Goal: Task Accomplishment & Management: Manage account settings

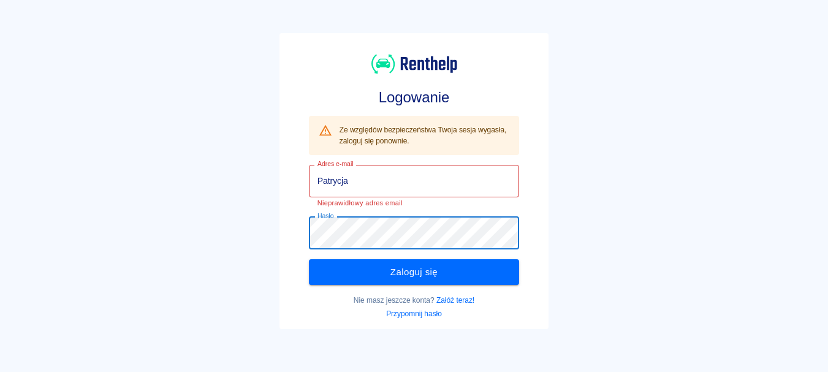
click at [335, 232] on div "Hasło Hasło" at bounding box center [414, 233] width 211 height 32
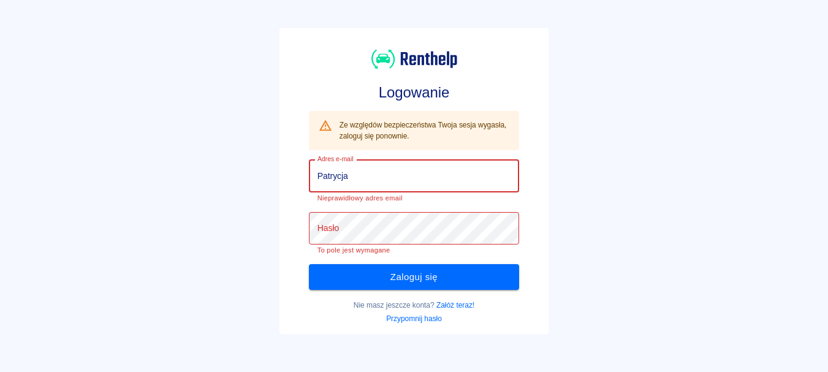
click at [366, 183] on input "Patrycja" at bounding box center [414, 176] width 211 height 32
type input "P"
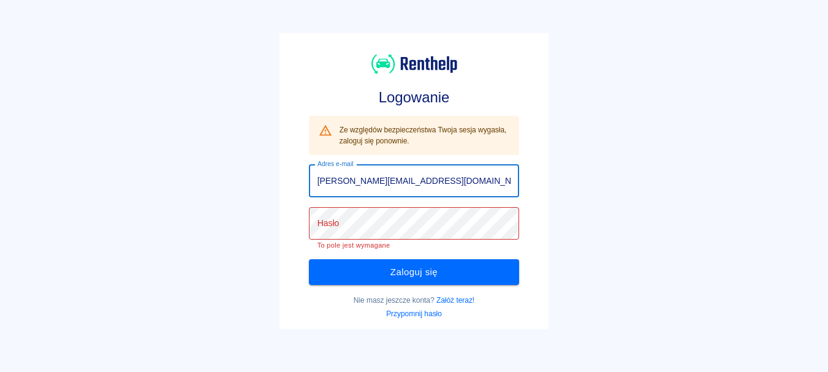
type input "[PERSON_NAME][EMAIL_ADDRESS][DOMAIN_NAME]"
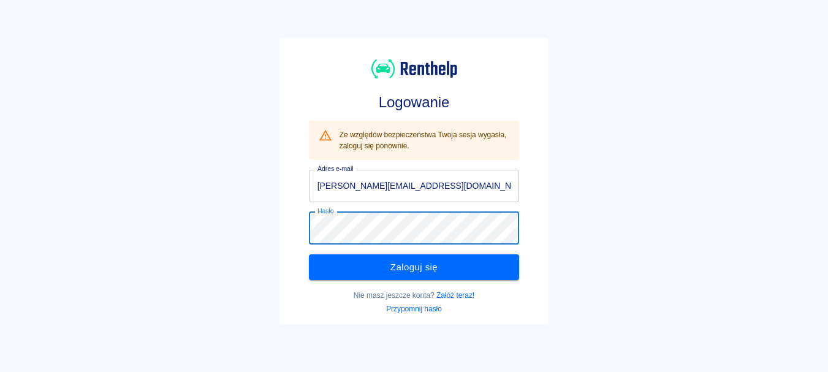
click button "Zaloguj się" at bounding box center [414, 267] width 211 height 26
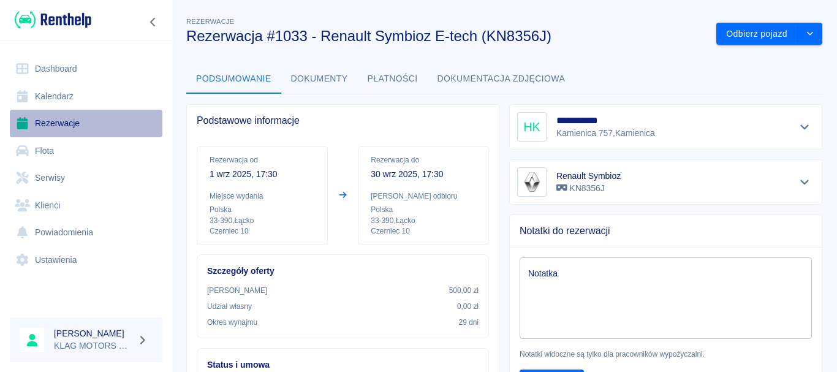
click at [32, 124] on link "Rezerwacje" at bounding box center [86, 124] width 153 height 28
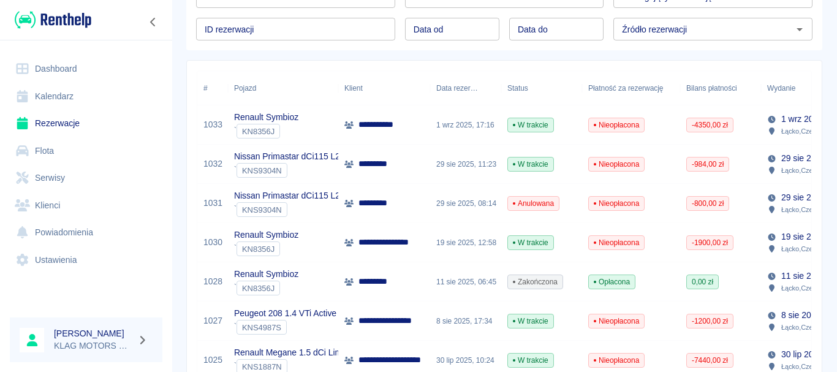
scroll to position [123, 0]
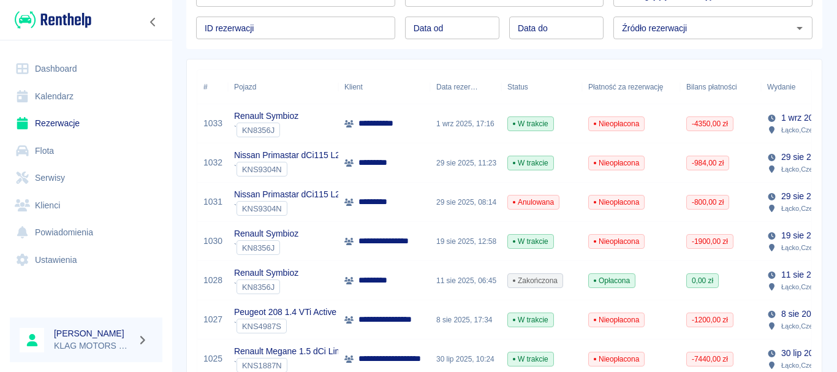
click at [326, 248] on div "Renault Symbioz ` KN8356J" at bounding box center [283, 241] width 110 height 39
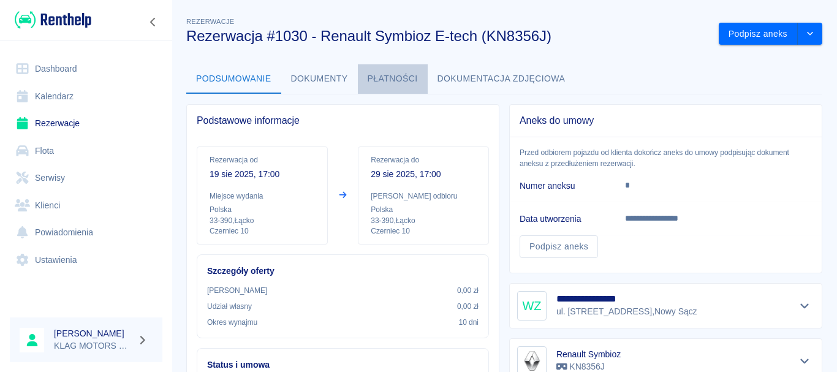
click at [377, 86] on button "Płatności" at bounding box center [393, 78] width 70 height 29
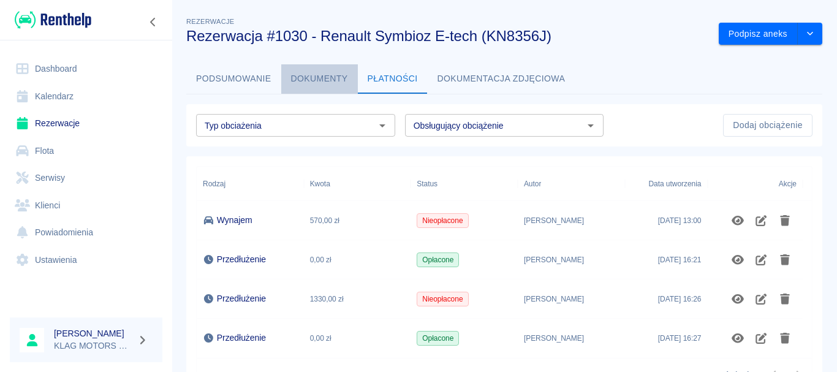
click at [325, 88] on button "Dokumenty" at bounding box center [319, 78] width 77 height 29
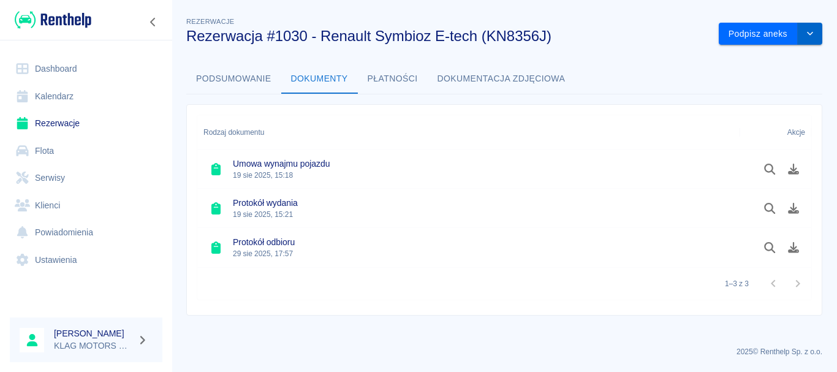
click at [816, 36] on button "drop-down" at bounding box center [810, 34] width 25 height 23
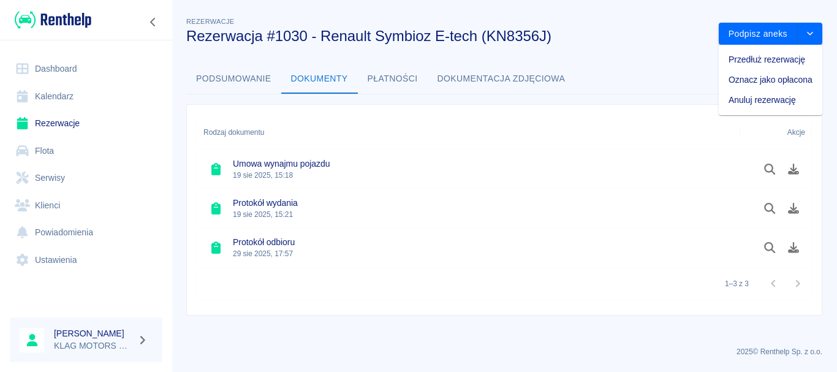
click at [66, 115] on link "Rezerwacje" at bounding box center [86, 124] width 153 height 28
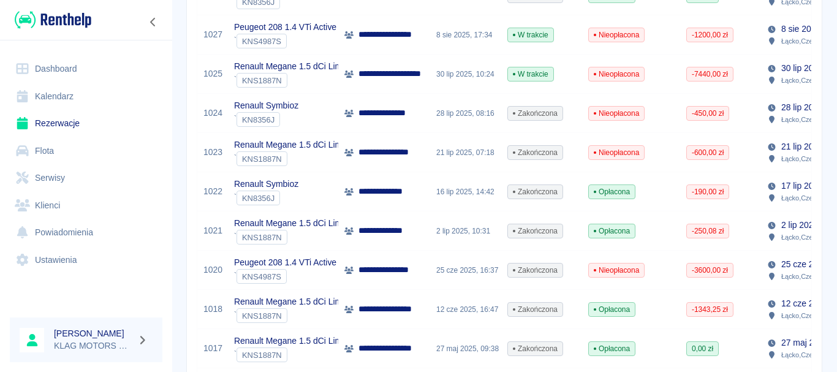
scroll to position [429, 0]
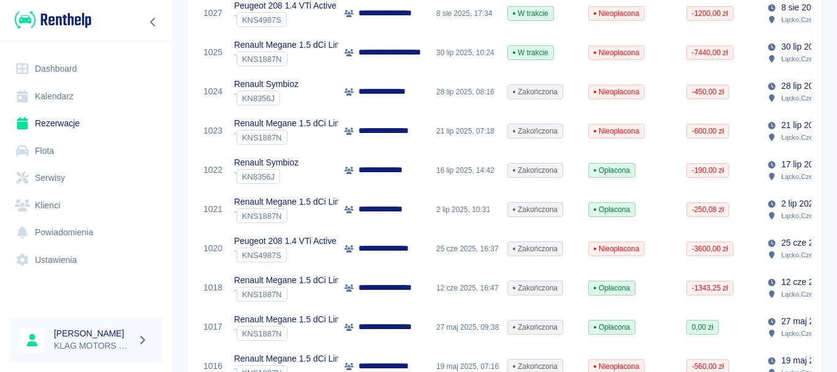
click at [319, 213] on div "` KNS1887N" at bounding box center [295, 215] width 122 height 15
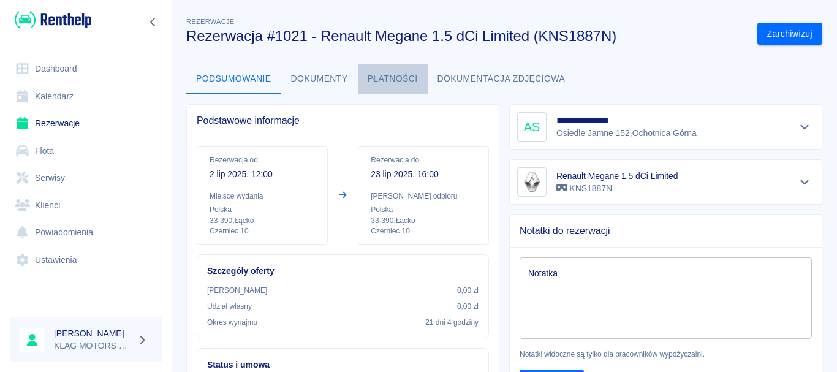
click at [382, 80] on button "Płatności" at bounding box center [393, 78] width 70 height 29
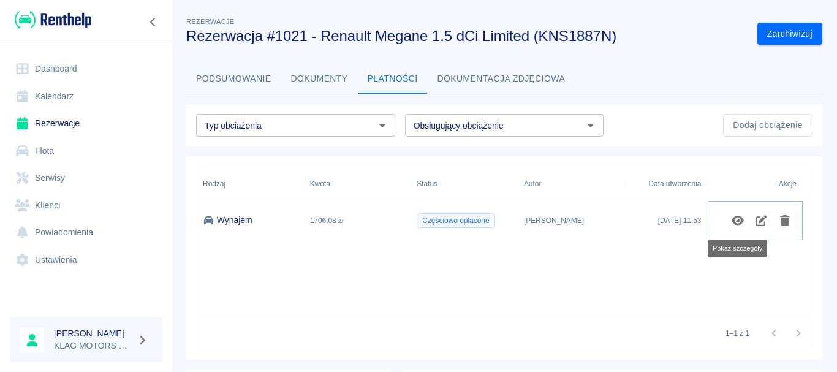
click at [741, 217] on icon "Pokaż szczegóły" at bounding box center [737, 221] width 12 height 10
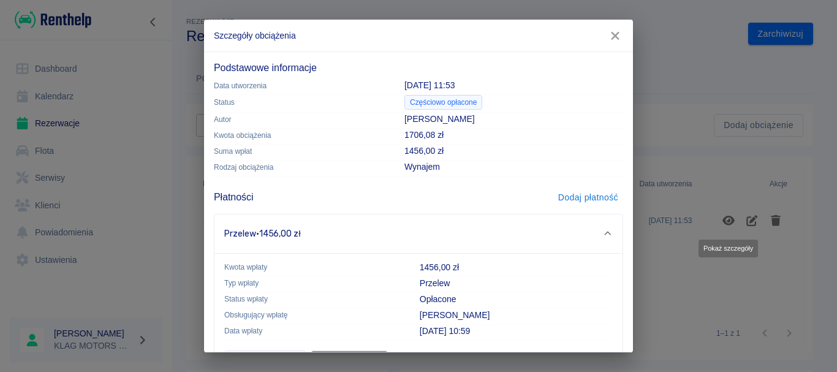
scroll to position [39, 0]
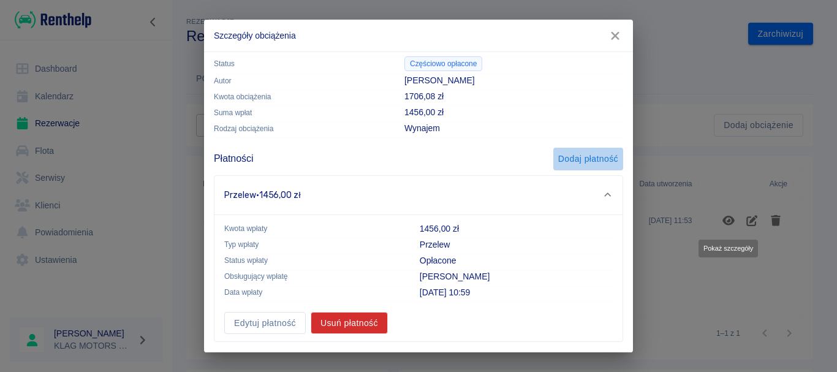
click at [581, 163] on button "Dodaj płatność" at bounding box center [588, 159] width 70 height 23
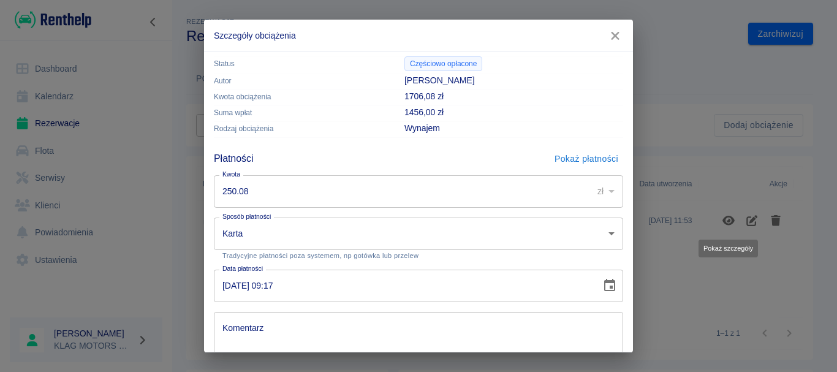
click at [331, 200] on input "250.08" at bounding box center [399, 191] width 370 height 32
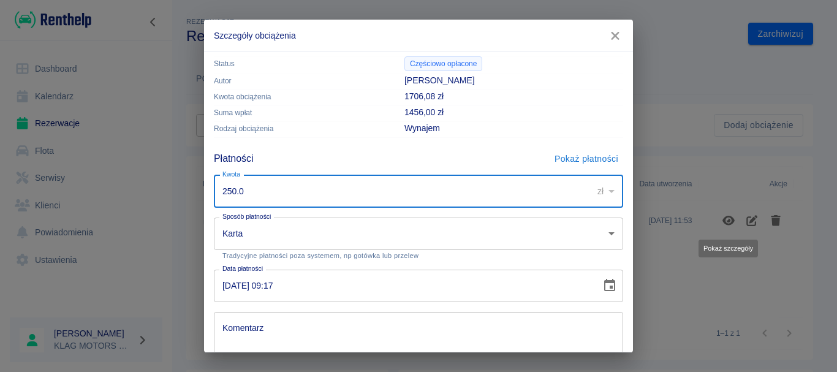
type input "250.0"
click at [361, 143] on div "Płatności Pokaż płatności Kwota 250.0 zł PLN ​ Kwota Sposób płatności Karta car…" at bounding box center [413, 281] width 419 height 287
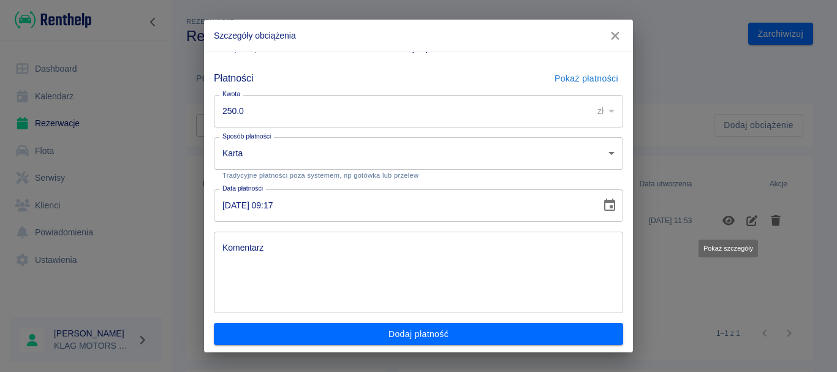
scroll to position [122, 0]
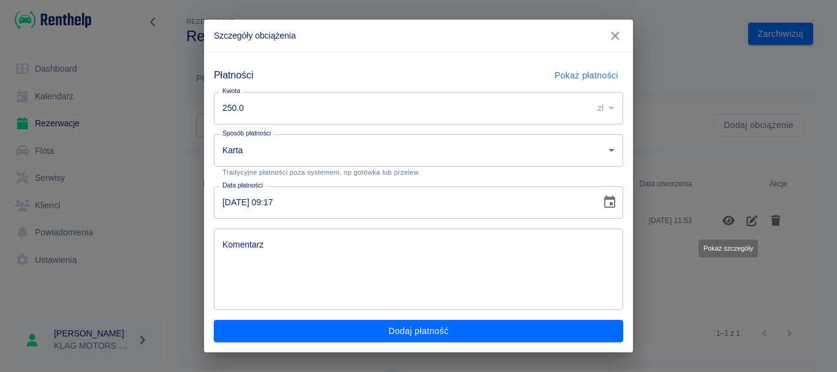
click at [233, 205] on input "[DATE] 09:17" at bounding box center [403, 202] width 379 height 32
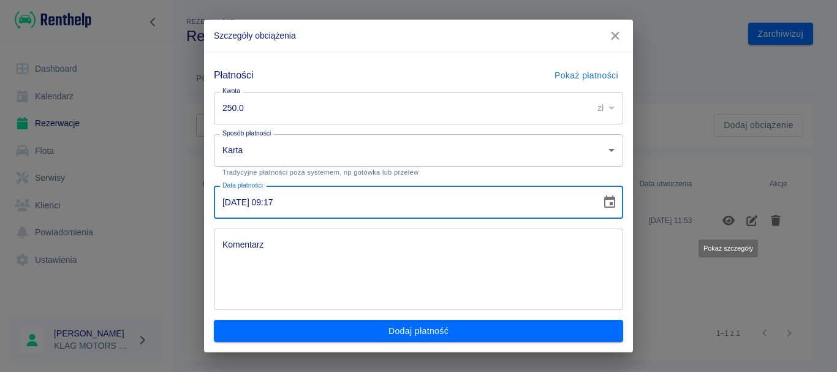
click at [223, 205] on input "[DATE] 09:17" at bounding box center [403, 202] width 379 height 32
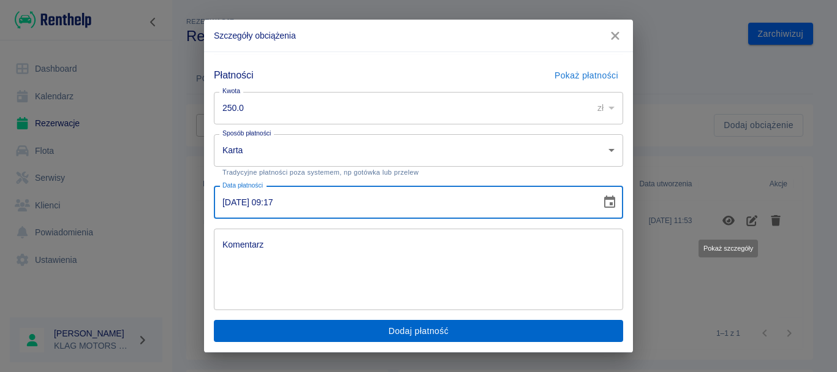
type input "[DATE] 09:17"
click at [325, 330] on button "Dodaj płatność" at bounding box center [418, 331] width 409 height 23
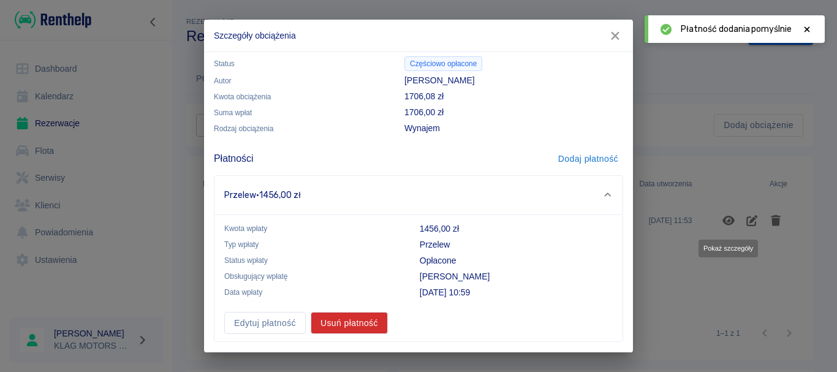
scroll to position [79, 0]
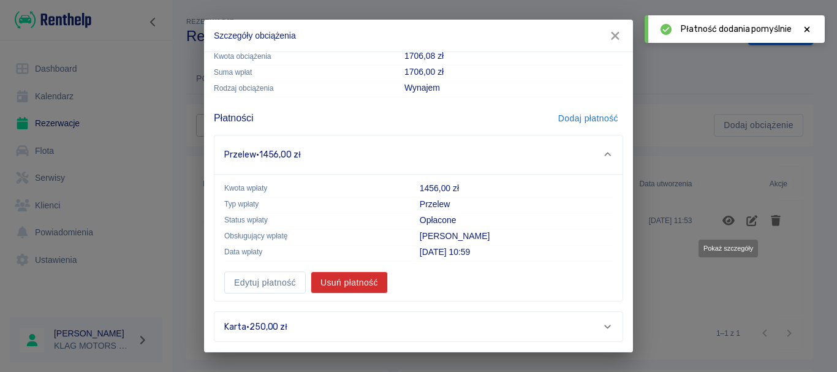
click at [622, 31] on icon "button" at bounding box center [615, 35] width 16 height 13
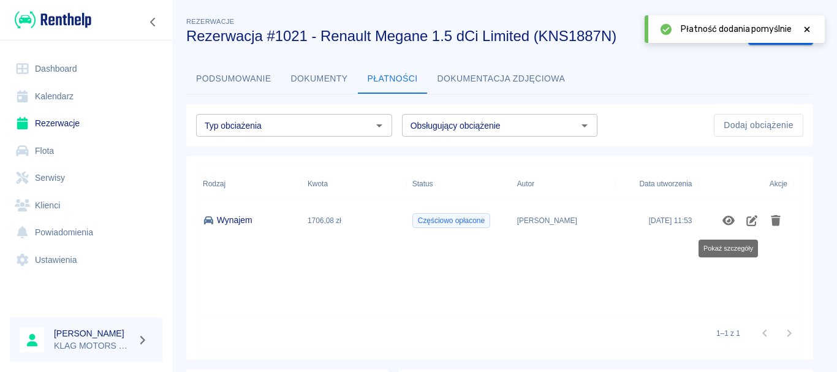
scroll to position [0, 0]
click at [573, 301] on div "Rodzaj Kwota Status Autor Data utworzenia Akcje Wynajem 1706,08 zł Częściowo op…" at bounding box center [504, 242] width 615 height 150
click at [227, 77] on button "Podsumowanie" at bounding box center [233, 78] width 95 height 29
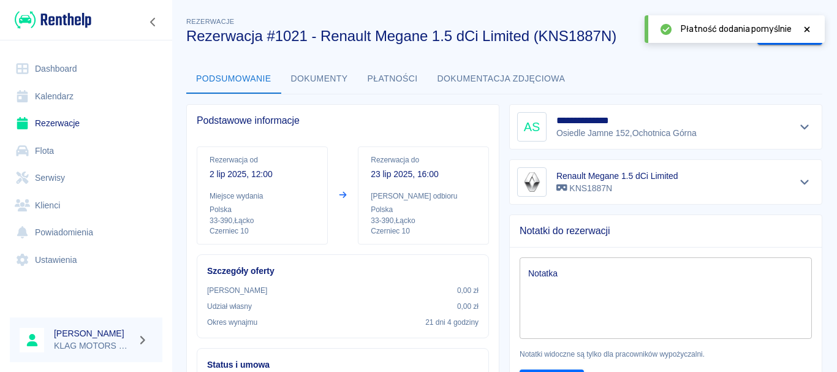
click at [383, 86] on button "Płatności" at bounding box center [393, 78] width 70 height 29
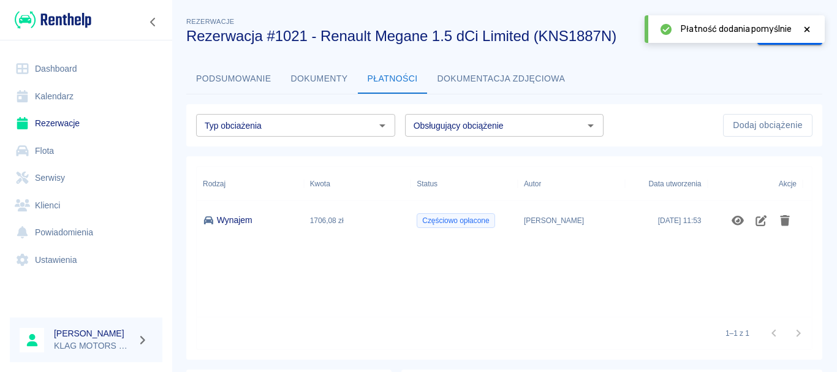
click at [66, 126] on link "Rezerwacje" at bounding box center [86, 124] width 153 height 28
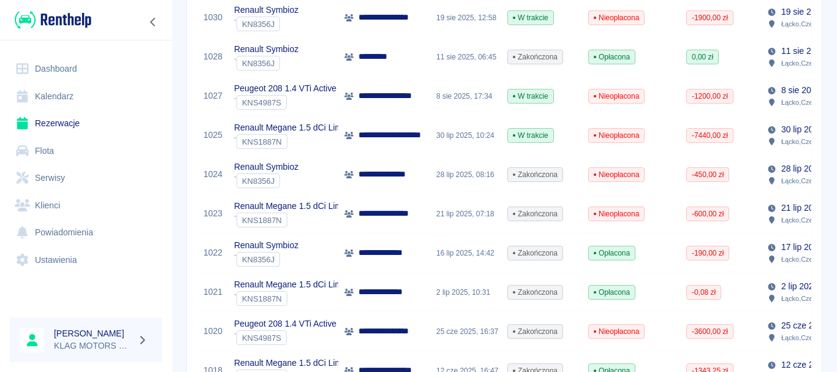
scroll to position [368, 0]
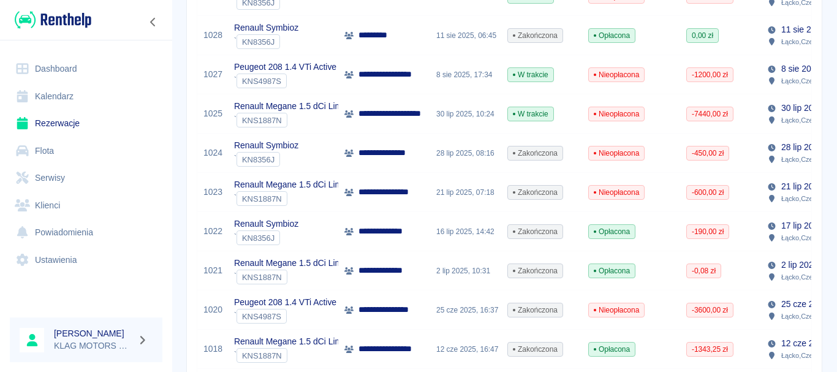
click at [391, 280] on div "**********" at bounding box center [384, 270] width 92 height 39
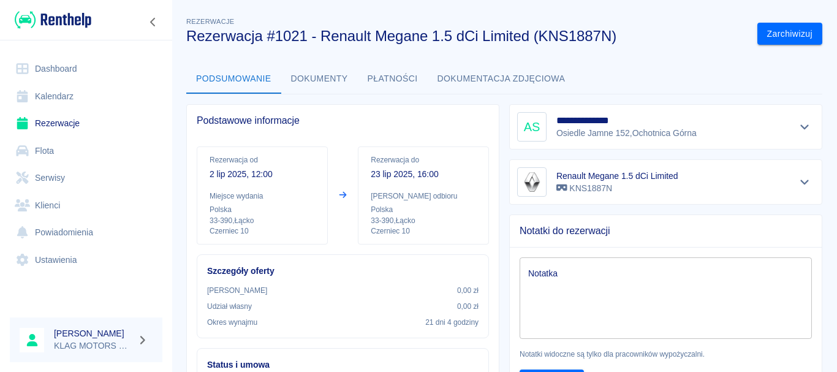
click at [393, 79] on button "Płatności" at bounding box center [393, 78] width 70 height 29
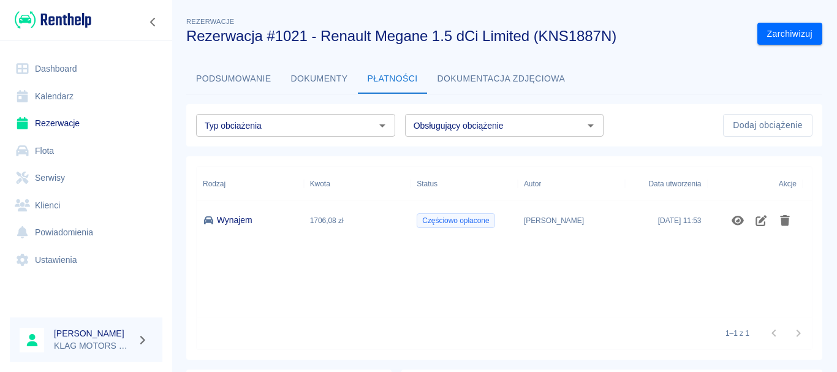
click at [210, 78] on button "Podsumowanie" at bounding box center [233, 78] width 95 height 29
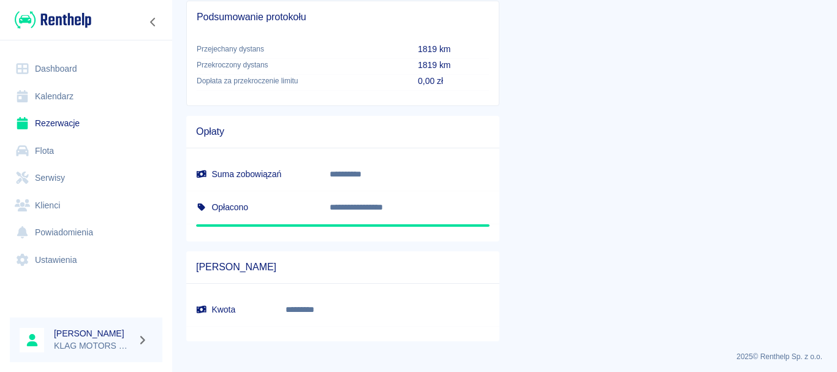
scroll to position [681, 0]
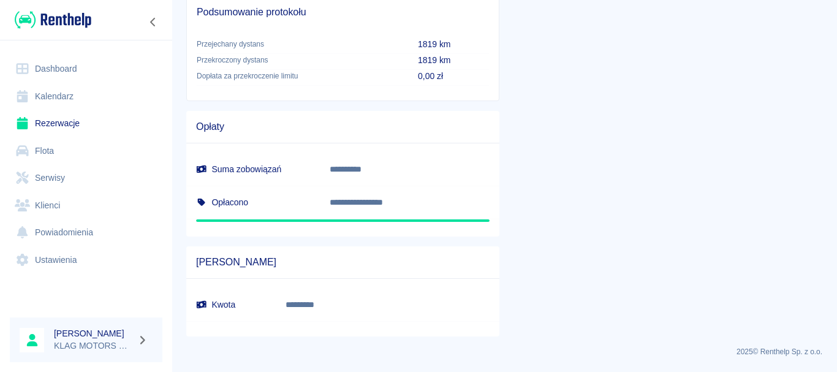
click at [48, 124] on link "Rezerwacje" at bounding box center [86, 124] width 153 height 28
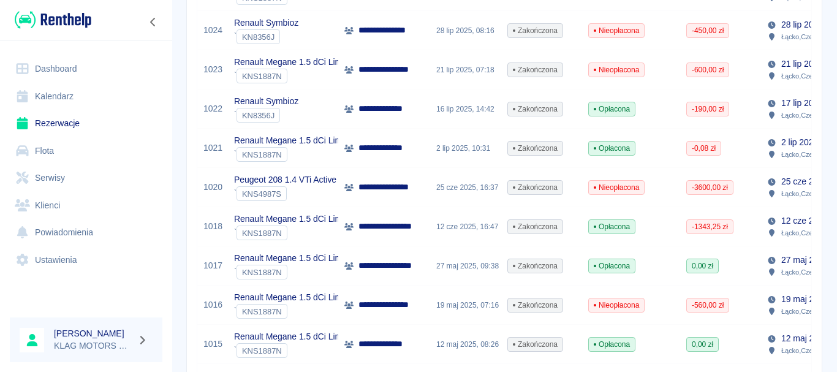
scroll to position [429, 0]
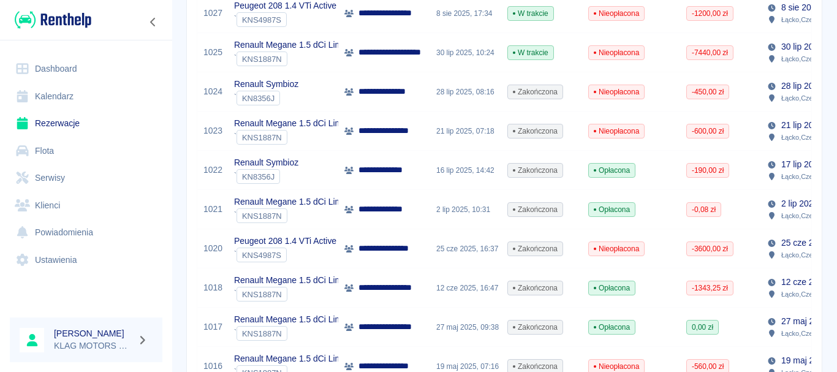
click at [611, 284] on span "Opłacona" at bounding box center [612, 287] width 46 height 11
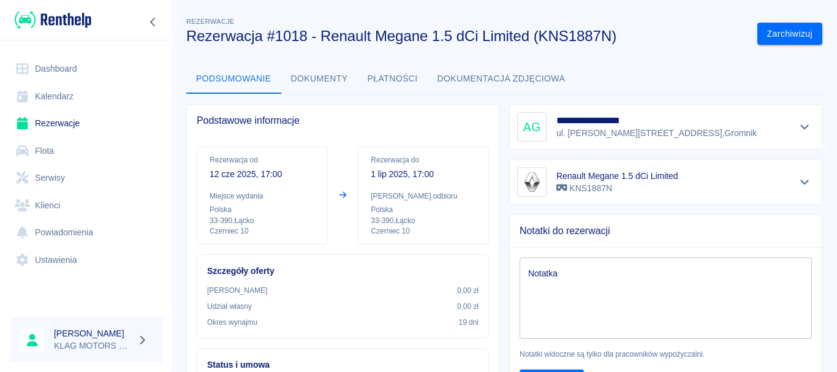
click at [69, 129] on link "Rezerwacje" at bounding box center [86, 124] width 153 height 28
